Goal: Task Accomplishment & Management: Use online tool/utility

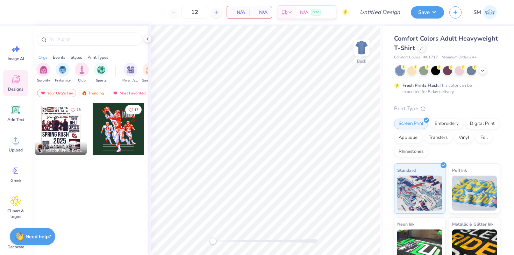
click at [423, 52] on div "Comfort Colors Adult Heavyweight T-Shirt" at bounding box center [447, 43] width 106 height 19
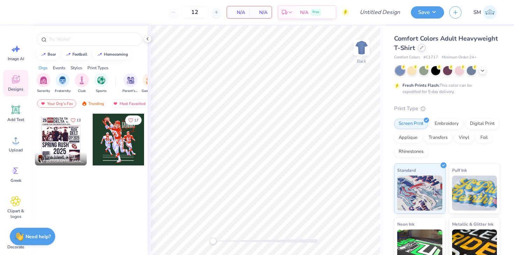
click at [420, 48] on icon at bounding box center [421, 47] width 3 height 3
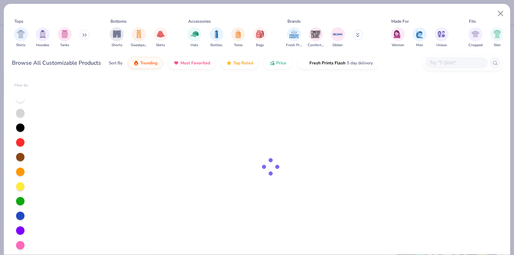
click at [434, 66] on input "text" at bounding box center [456, 63] width 54 height 8
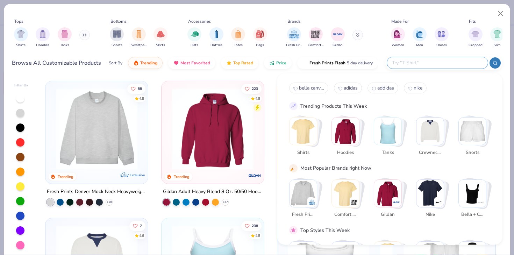
paste input "Jerzees 995M"
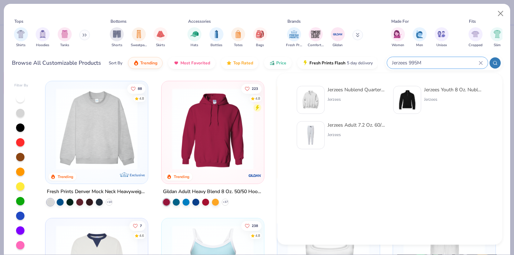
type input "Jerzees 995M"
click at [327, 86] on div "Jerzees Nublend Quarter-Zip Cadet Collar Sweatshirt Jerzees" at bounding box center [342, 100] width 90 height 28
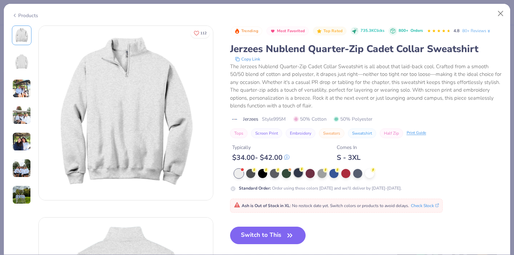
click at [299, 176] on div at bounding box center [298, 172] width 9 height 9
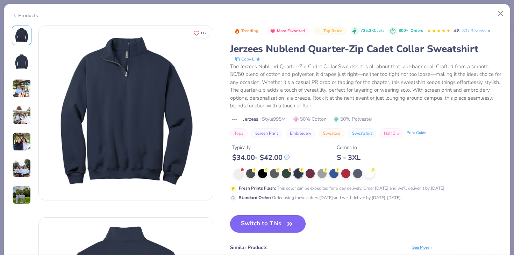
click at [276, 221] on button "Switch to This" at bounding box center [268, 223] width 76 height 17
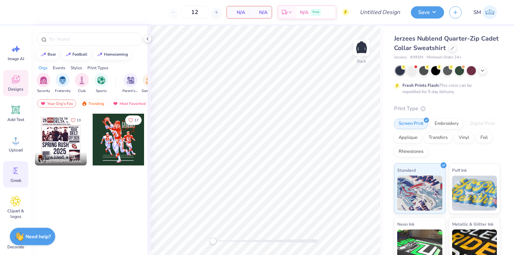
click at [19, 171] on icon at bounding box center [15, 170] width 10 height 10
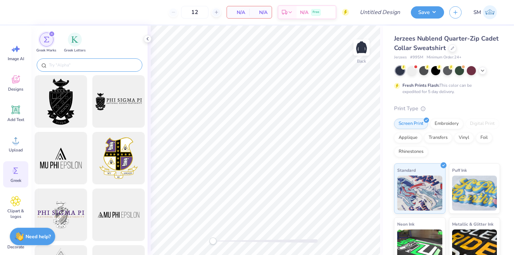
click at [63, 66] on input "text" at bounding box center [93, 65] width 90 height 7
click at [77, 34] on div "filter for Greek Letters" at bounding box center [75, 39] width 14 height 14
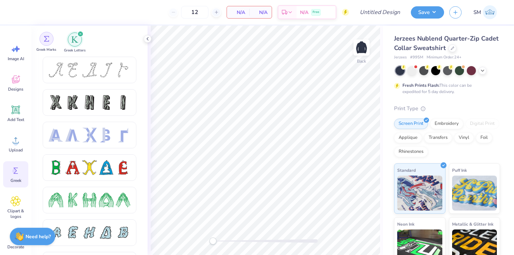
click at [51, 40] on div "filter for Greek Marks" at bounding box center [47, 39] width 14 height 14
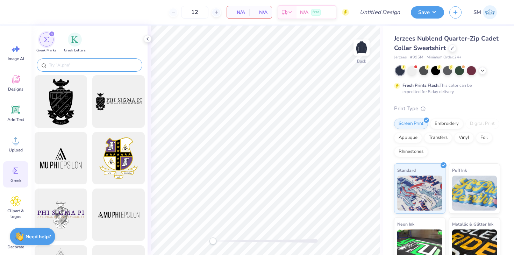
click at [69, 61] on div at bounding box center [90, 64] width 106 height 13
click at [69, 68] on input "text" at bounding box center [93, 65] width 90 height 7
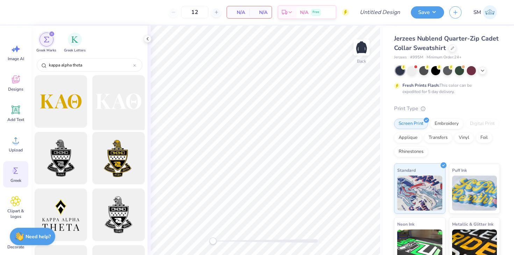
type input "kappa alpha theta"
click at [116, 104] on div at bounding box center [119, 102] width 58 height 58
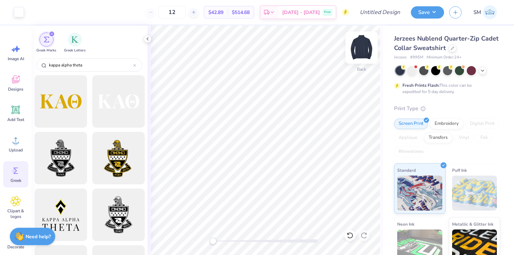
click at [357, 53] on img at bounding box center [362, 48] width 28 height 28
click at [12, 199] on icon at bounding box center [15, 201] width 10 height 10
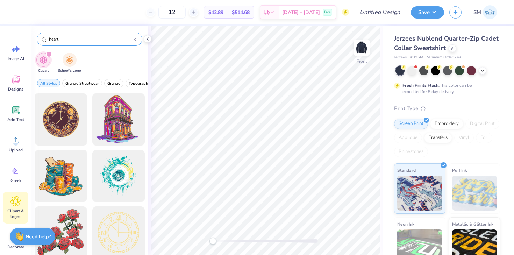
type input "heart"
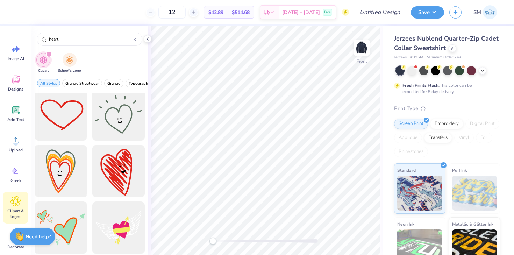
scroll to position [402, 0]
click at [71, 117] on div at bounding box center [61, 114] width 58 height 58
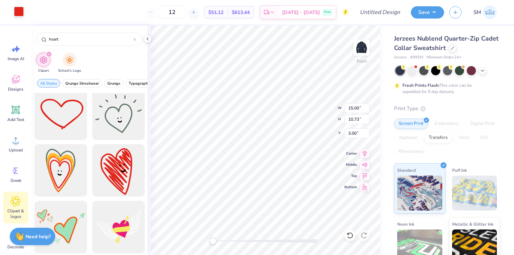
click at [22, 13] on div at bounding box center [19, 12] width 10 height 10
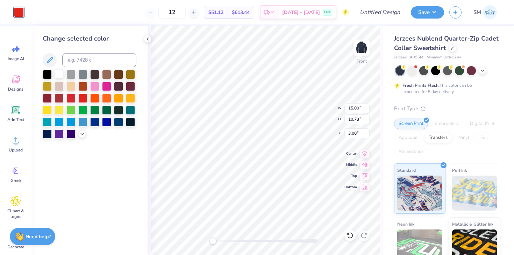
click at [60, 75] on div at bounding box center [59, 73] width 9 height 9
click at [60, 72] on div at bounding box center [59, 73] width 9 height 9
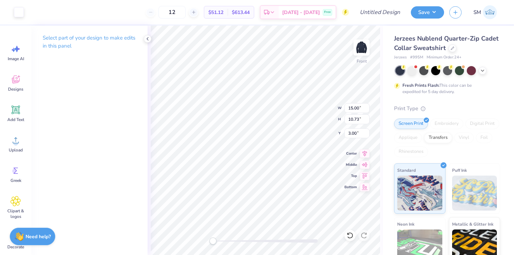
click at [13, 4] on div "Art colors" at bounding box center [12, 12] width 24 height 24
click at [14, 9] on div at bounding box center [19, 12] width 10 height 10
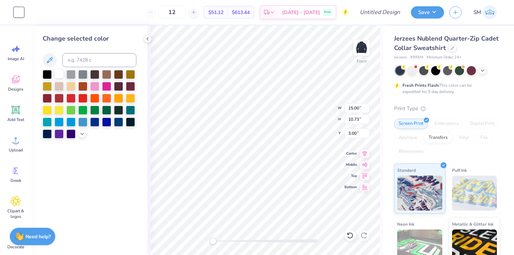
click at [58, 75] on div at bounding box center [59, 73] width 9 height 9
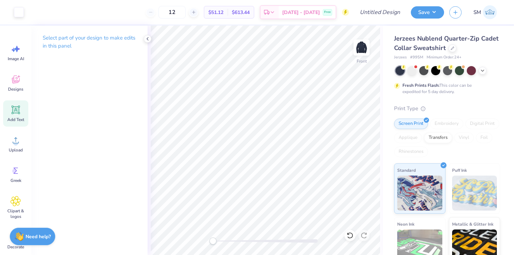
click at [10, 109] on div "Add Text" at bounding box center [15, 113] width 25 height 26
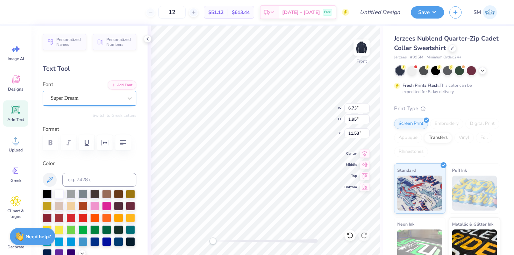
click at [90, 102] on div "Super Dream" at bounding box center [86, 98] width 73 height 11
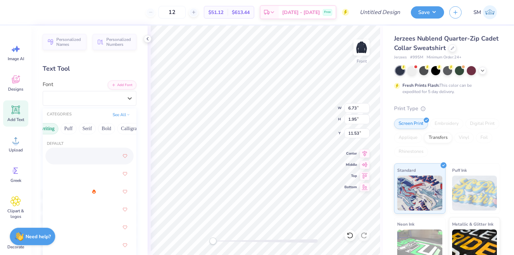
scroll to position [0, 49]
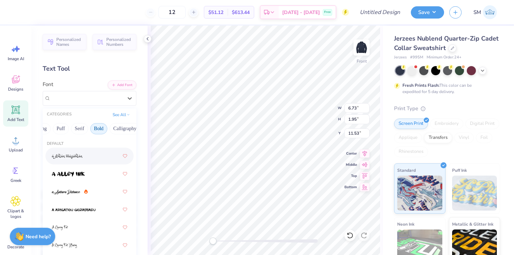
click at [100, 130] on button "Bold" at bounding box center [98, 128] width 17 height 11
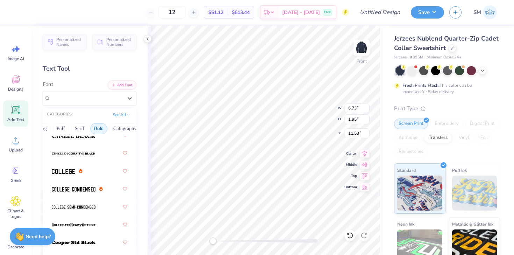
scroll to position [94, 0]
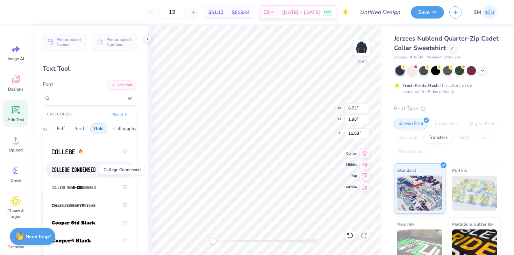
click at [69, 172] on span at bounding box center [74, 169] width 44 height 7
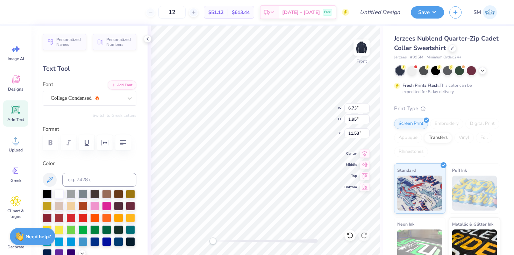
type textarea "T"
type textarea "[GEOGRAPHIC_DATA], [US_STATE]"
click at [363, 52] on img at bounding box center [362, 48] width 28 height 28
type input "7.94"
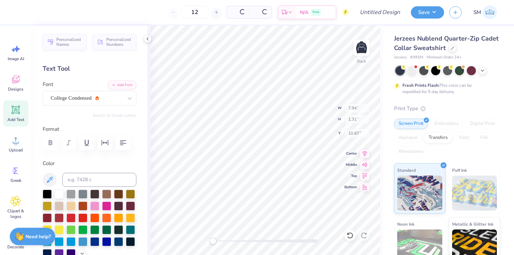
type input "1.31"
type input "10.87"
type input "3.12"
type input "1.09"
type input "3.00"
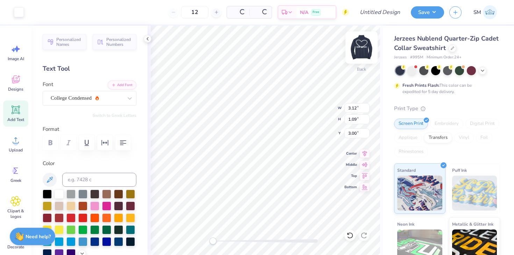
click at [360, 48] on img at bounding box center [362, 48] width 28 height 28
type input "3.04"
type input "1.06"
type input "4.21"
type input "13.17"
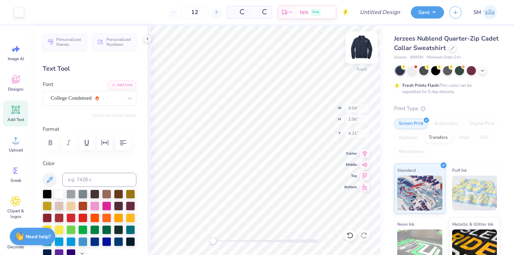
type input "2.17"
type input "11.41"
type input "15.00"
type input "10.73"
type input "3.00"
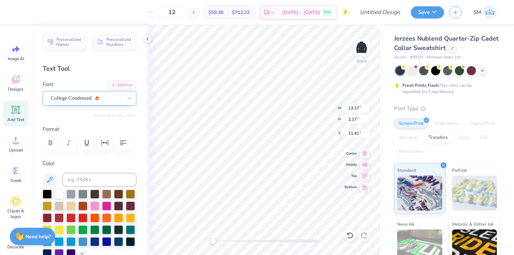
click at [79, 97] on div "College Condensed" at bounding box center [86, 98] width 73 height 11
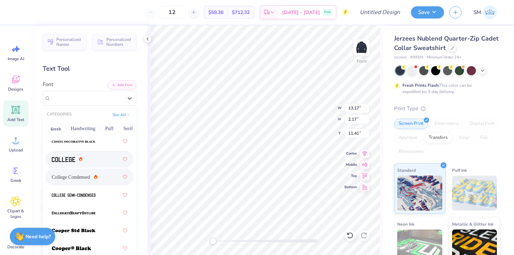
scroll to position [87, 0]
click at [66, 159] on img at bounding box center [63, 158] width 23 height 5
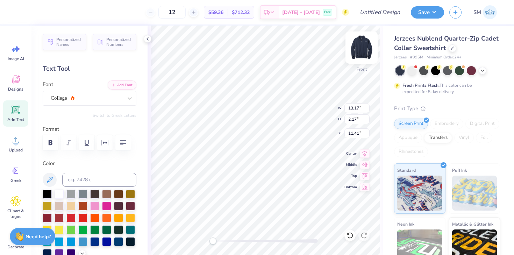
click at [362, 47] on img at bounding box center [362, 48] width 28 height 28
type input "7.94"
type input "1.07"
type input "11.00"
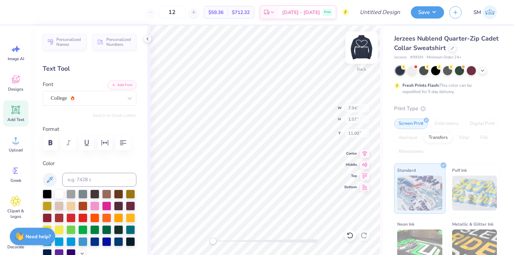
click at [361, 47] on img at bounding box center [362, 48] width 28 height 28
type input "16.16"
type input "2.17"
type input "11.41"
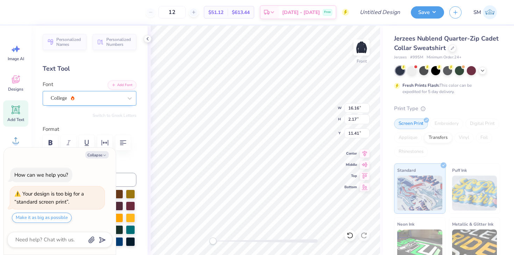
click at [68, 97] on div "College" at bounding box center [86, 98] width 73 height 11
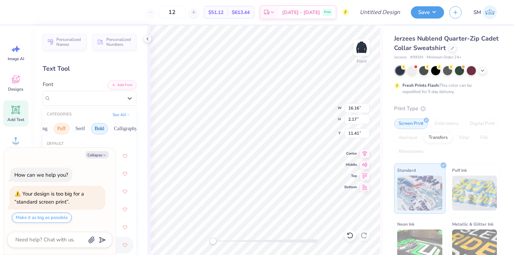
scroll to position [0, 79]
click at [97, 128] on button "Calligraphy" at bounding box center [94, 128] width 31 height 11
click at [96, 151] on button "Collapse" at bounding box center [96, 154] width 23 height 7
type textarea "x"
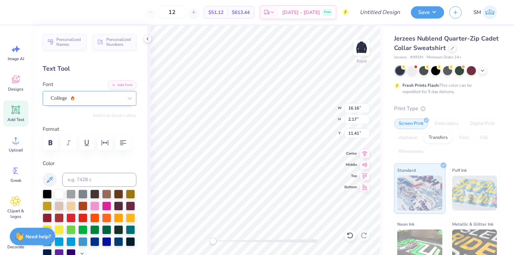
click at [88, 98] on div "College" at bounding box center [86, 98] width 73 height 11
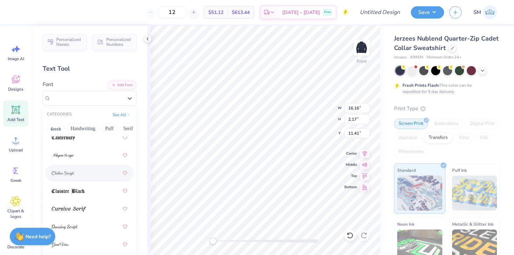
scroll to position [162, 0]
click at [70, 226] on img at bounding box center [65, 226] width 26 height 5
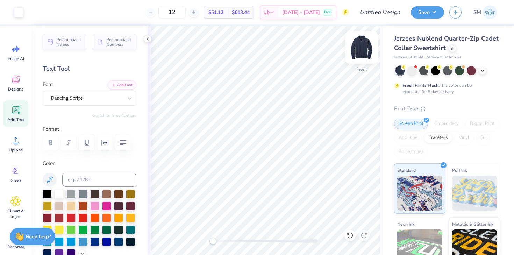
click at [366, 46] on img at bounding box center [362, 48] width 28 height 28
click at [431, 13] on button "Save" at bounding box center [427, 11] width 33 height 12
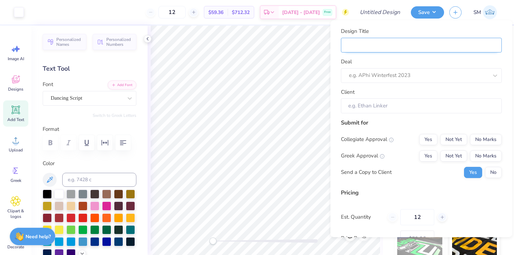
click at [378, 46] on input "Design Title" at bounding box center [421, 45] width 161 height 15
type input "T"
type input "Th"
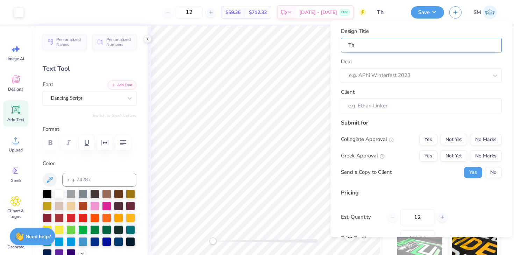
type input "The"
type input "Thet"
type input "Theta"
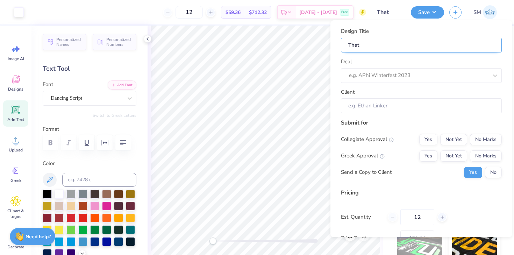
type input "Theta"
type input "Theta P"
type input "Theta Pa"
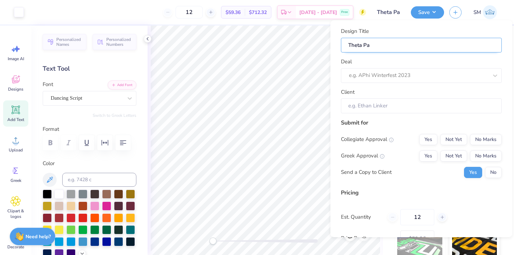
type input "Theta Par"
type input "Theta Pare"
type input "Theta Paren"
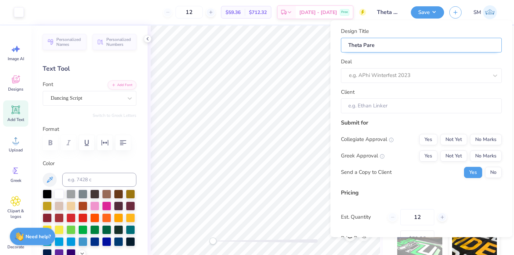
type input "Theta Paren"
type input "Theta Parent"
type input "Theta Parents"
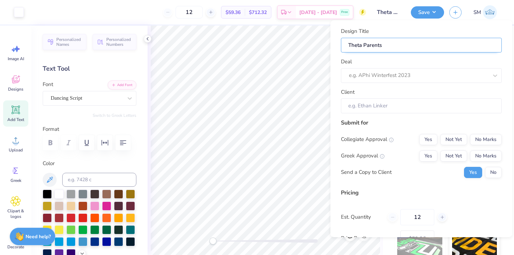
type input "Theta Parents"
type input "Theta Parents W"
type input "Theta Parents We"
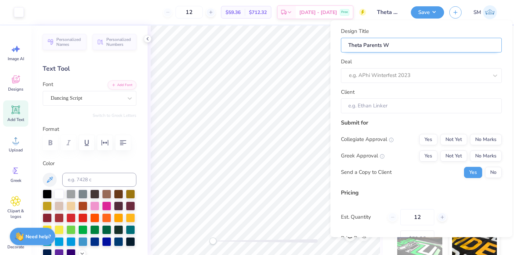
type input "Theta Parents We"
type input "Theta Parents Wee"
type input "Theta Parents Week"
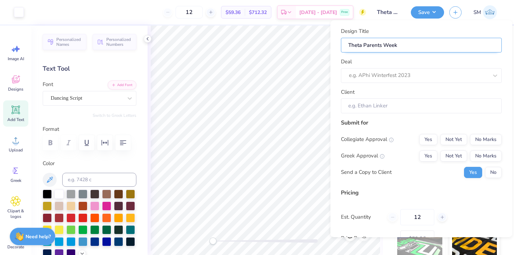
type input "Theta Parents Weeke"
type input "Theta Parents Weeken"
type input "Theta Parents Weekend"
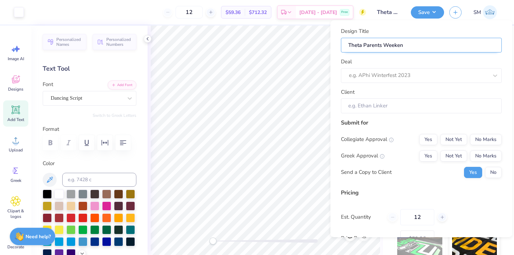
type input "Theta Parents Weekend"
type input "Theta Parents Weekend H"
type input "Theta Parents Weekend Hew"
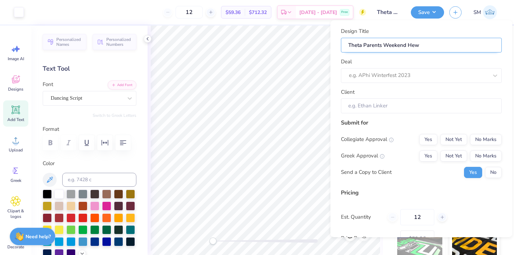
type input "Theta Parents Weekend He"
type input "Theta Parents Weekend H"
type input "Theta Parents Weekend He"
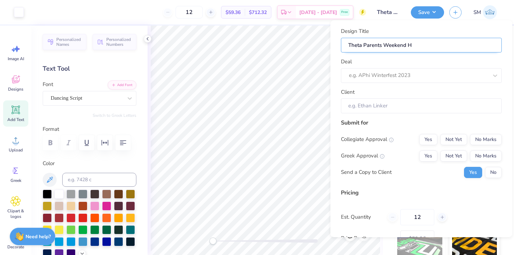
type input "Theta Parents Weekend He"
type input "Theta Parents Weekend Hea"
type input "Theta Parents Weekend Hear"
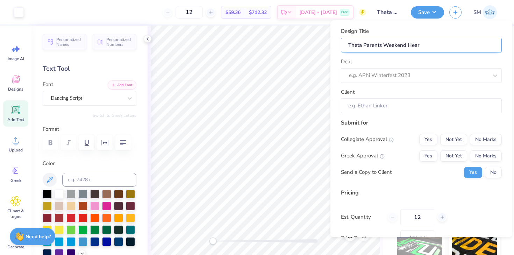
type input "Theta Parents Weekend Heart"
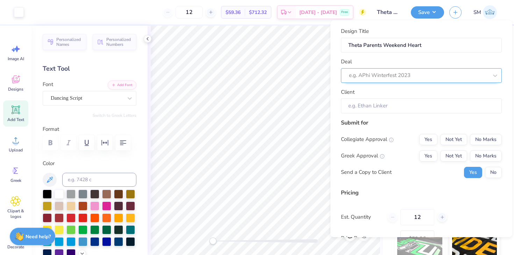
click at [371, 73] on div at bounding box center [418, 75] width 139 height 9
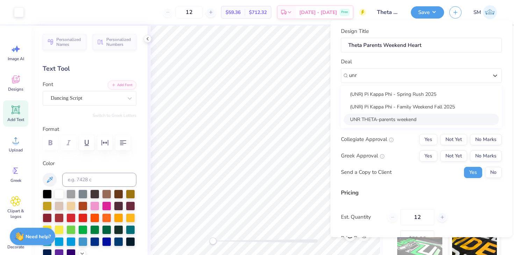
click at [370, 115] on div "UNR THETA-parents weekend" at bounding box center [421, 120] width 155 height 12
type input "unr"
type input "[PERSON_NAME]"
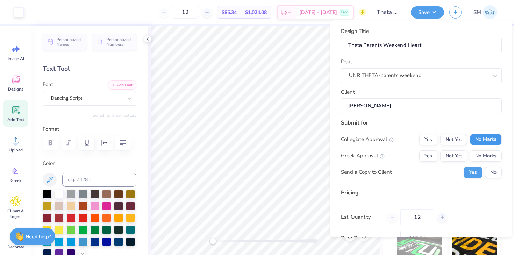
click at [473, 143] on button "No Marks" at bounding box center [486, 139] width 32 height 11
click at [430, 155] on button "Yes" at bounding box center [428, 155] width 18 height 11
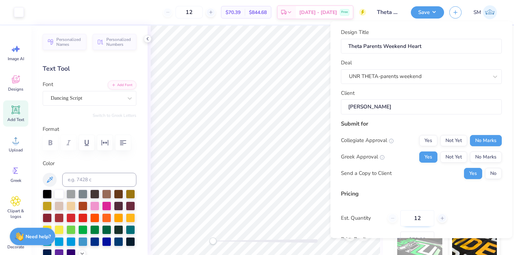
scroll to position [50, 0]
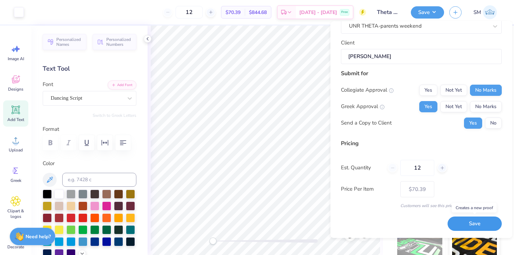
click at [465, 223] on button "Save" at bounding box center [475, 224] width 54 height 14
type input "$70.39"
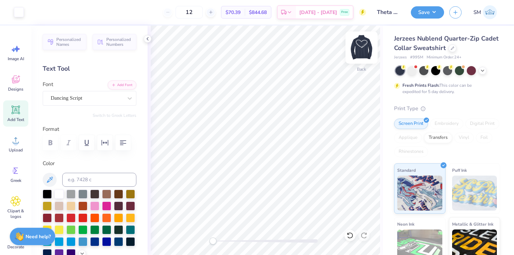
click at [360, 45] on img at bounding box center [362, 48] width 28 height 28
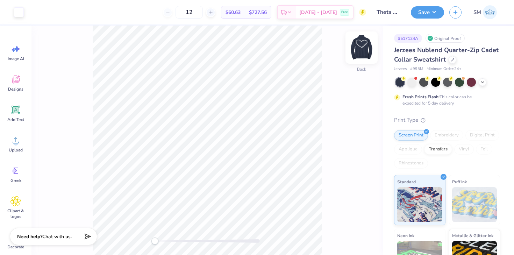
click at [364, 49] on img at bounding box center [362, 48] width 28 height 28
click at [434, 10] on button "Save" at bounding box center [427, 11] width 33 height 12
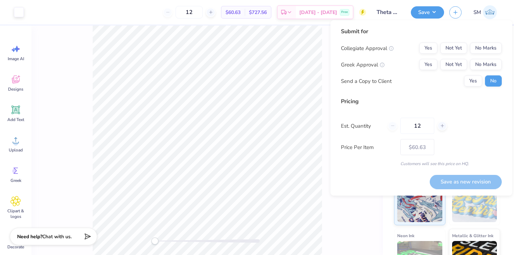
click at [325, 220] on div "Front" at bounding box center [207, 140] width 352 height 229
